Goal: Information Seeking & Learning: Learn about a topic

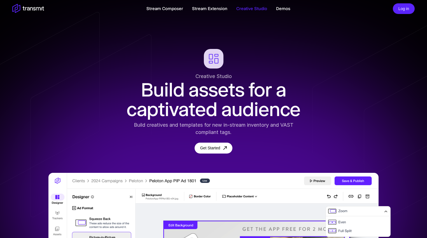
drag, startPoint x: 327, startPoint y: 53, endPoint x: 173, endPoint y: 37, distance: 154.9
click at [327, 53] on div "Creative Studio Build assets for a captivated audience Build creatives and temp…" at bounding box center [213, 101] width 427 height 105
click at [166, 9] on link "Stream Composer" at bounding box center [164, 8] width 37 height 7
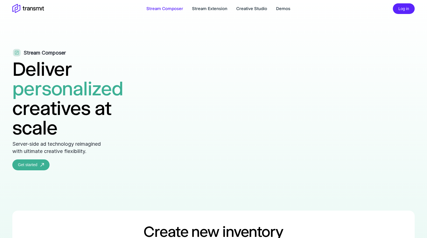
click at [208, 10] on link "Stream Extension" at bounding box center [209, 8] width 35 height 7
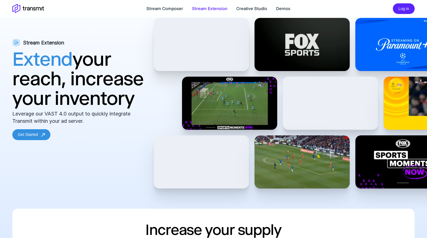
scroll to position [88, 0]
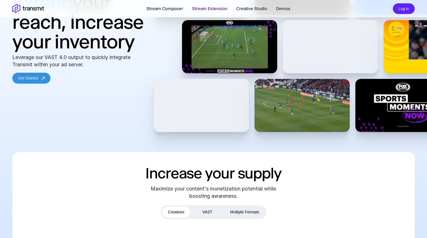
click at [305, 152] on div at bounding box center [302, 56] width 297 height 191
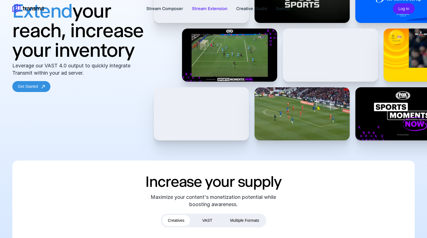
scroll to position [0, 0]
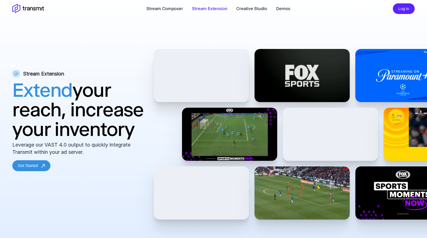
click at [283, 12] on div "Stream Composer Stream Extension Creative Studio Demos Log in" at bounding box center [213, 8] width 413 height 13
click at [281, 8] on link "Demos" at bounding box center [283, 8] width 14 height 7
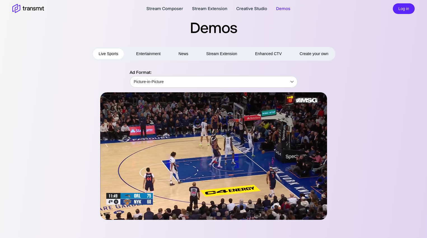
click at [72, 74] on div "Ad Format: Picture-in-Picture Picture-in-Picture ​" at bounding box center [214, 78] width 322 height 19
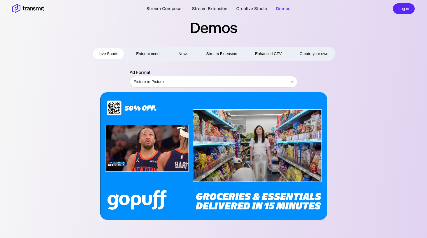
click at [268, 54] on button "Enhanced CTV" at bounding box center [268, 53] width 38 height 11
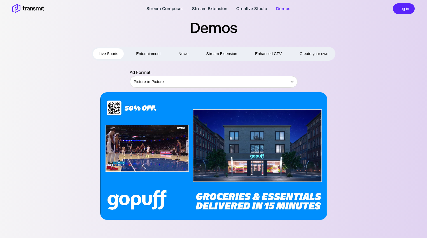
type input "Centered"
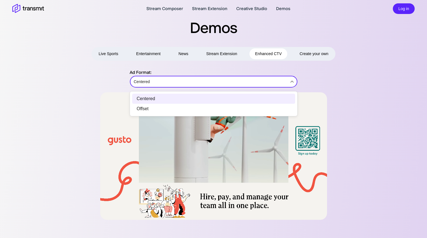
click at [283, 83] on body "Stream Composer Stream Extension Creative Studio Demos Log in Demos Live Sports…" at bounding box center [213, 119] width 427 height 238
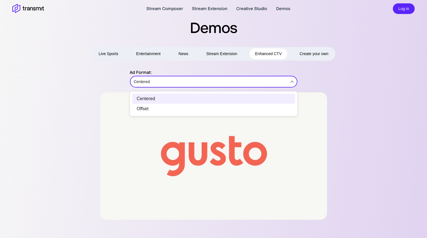
click at [249, 107] on li "Offset" at bounding box center [213, 109] width 163 height 10
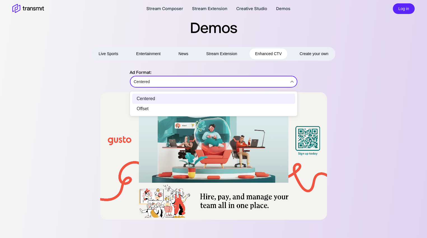
type input "Offset"
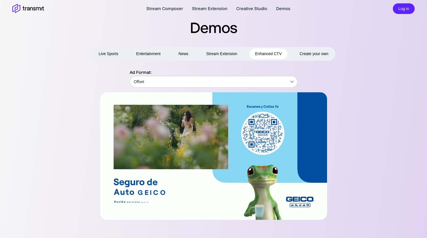
drag, startPoint x: 364, startPoint y: 130, endPoint x: 367, endPoint y: 133, distance: 4.2
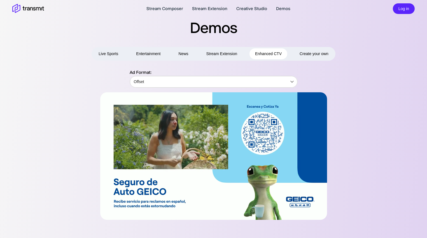
click at [364, 130] on div at bounding box center [214, 156] width 322 height 128
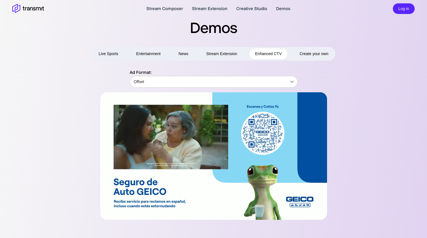
click at [368, 137] on div at bounding box center [214, 156] width 322 height 128
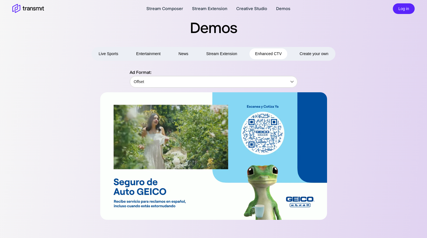
click at [366, 116] on div at bounding box center [214, 156] width 322 height 128
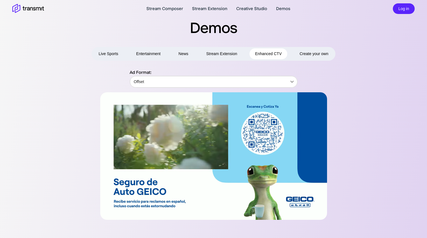
click at [363, 94] on div at bounding box center [214, 156] width 322 height 128
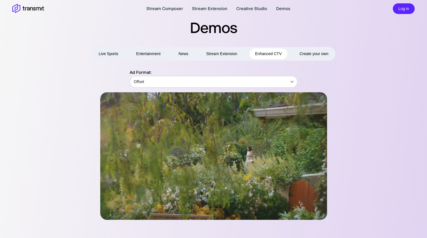
click at [363, 94] on div at bounding box center [214, 156] width 322 height 128
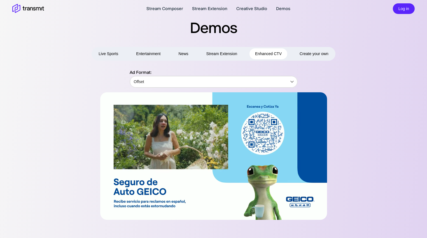
click at [363, 94] on div at bounding box center [214, 156] width 322 height 128
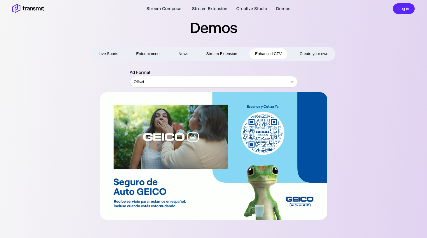
click at [362, 113] on div at bounding box center [214, 156] width 322 height 128
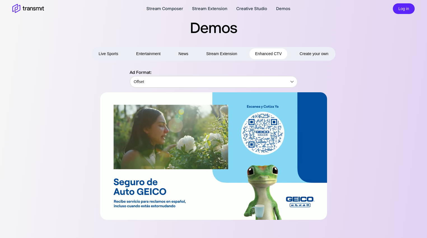
click at [34, 8] on icon at bounding box center [34, 8] width 3 height 3
